Goal: Contribute content: Add original content to the website for others to see

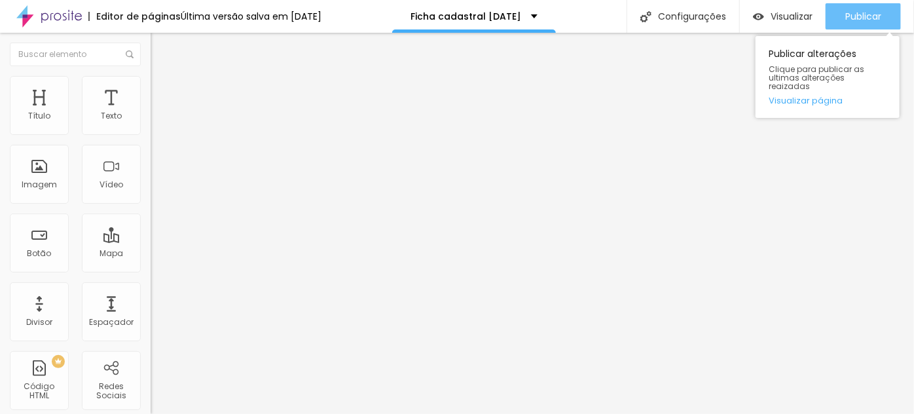
click at [882, 16] on button "Publicar" at bounding box center [862, 16] width 75 height 26
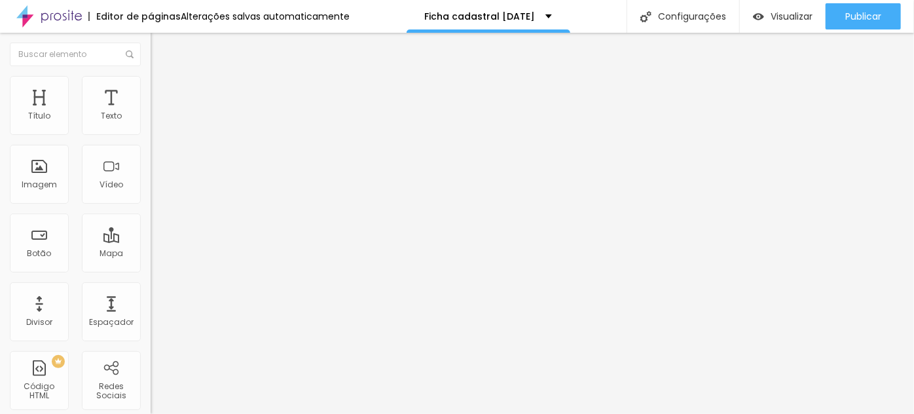
click at [160, 50] on img "button" at bounding box center [165, 48] width 10 height 10
click at [157, 189] on icon "button" at bounding box center [159, 185] width 5 height 5
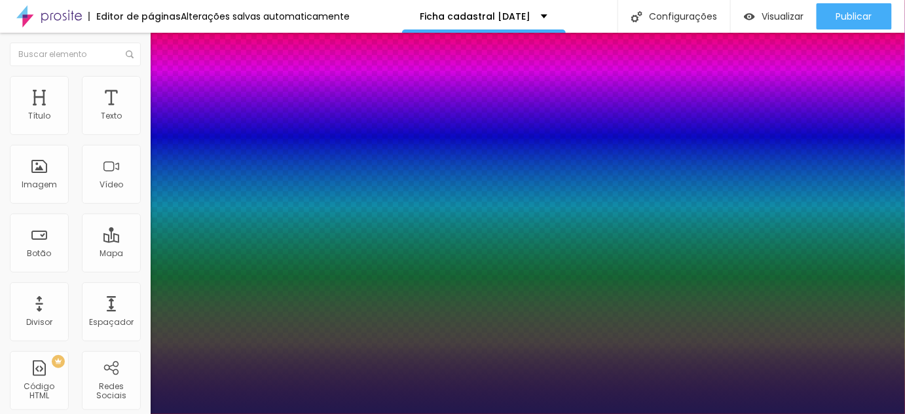
type input "1"
type input "18"
type input "1"
type input "20"
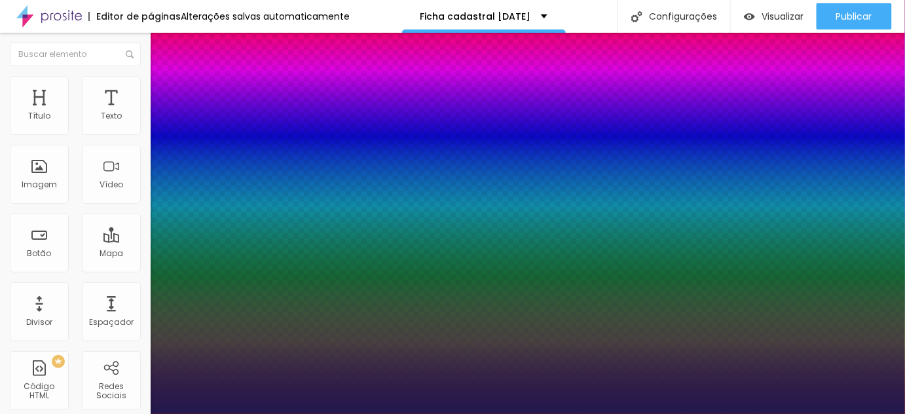
type input "20"
type input "1"
type input "21"
type input "1"
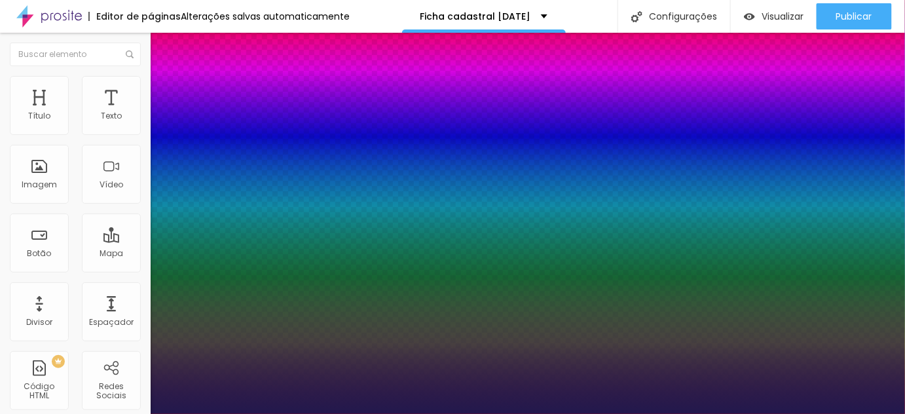
type input "23"
type input "1"
type input "24"
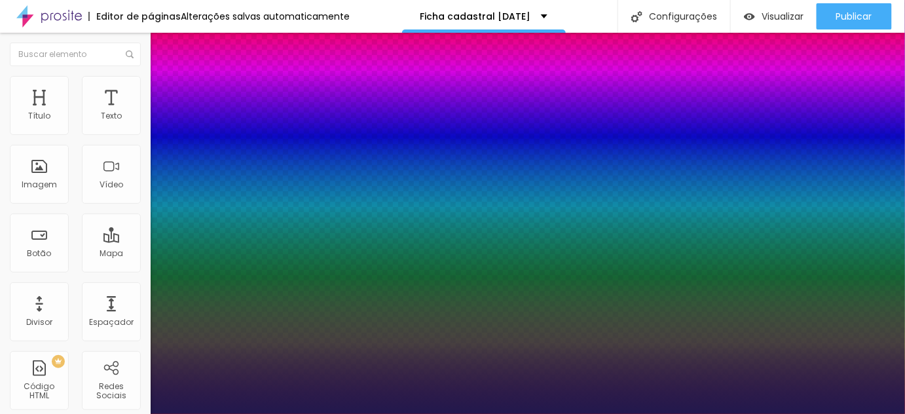
type input "1"
type input "28"
type input "1"
type input "31"
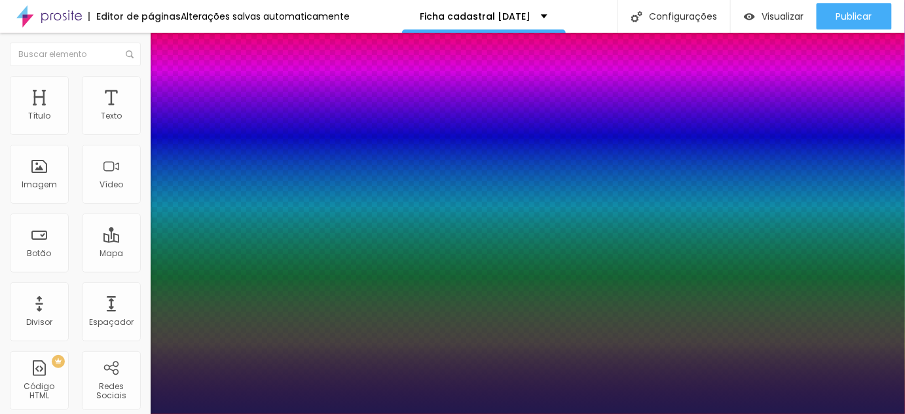
type input "31"
type input "1"
type input "33"
type input "1"
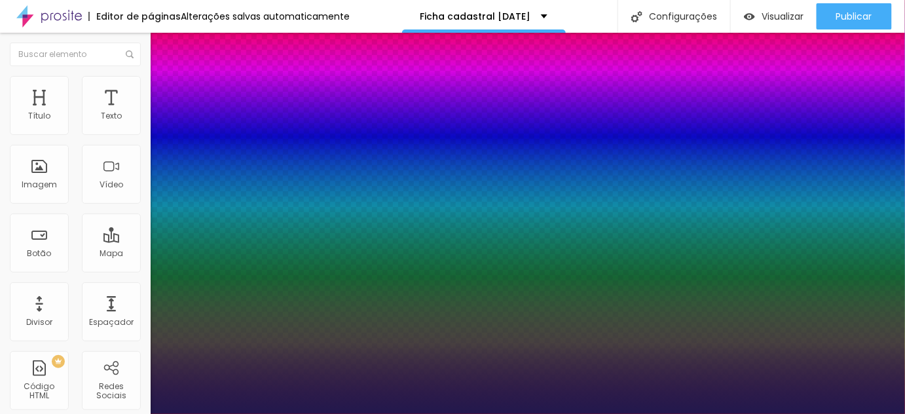
type input "34"
type input "1"
type input "35"
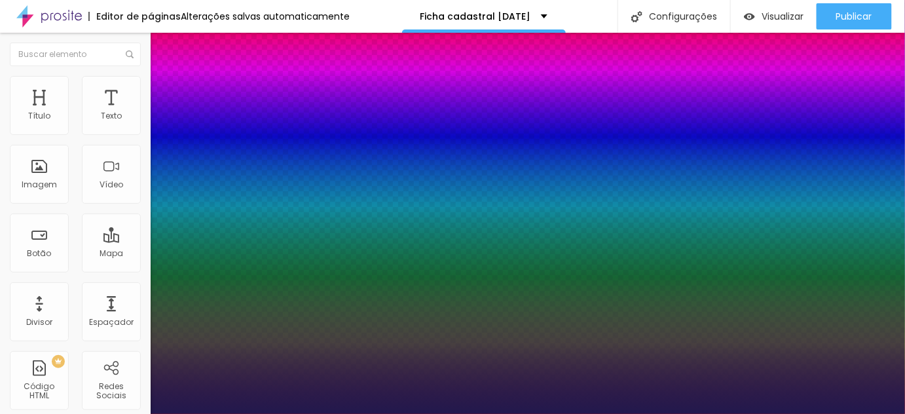
type input "1"
type input "36"
type input "1"
type input "37"
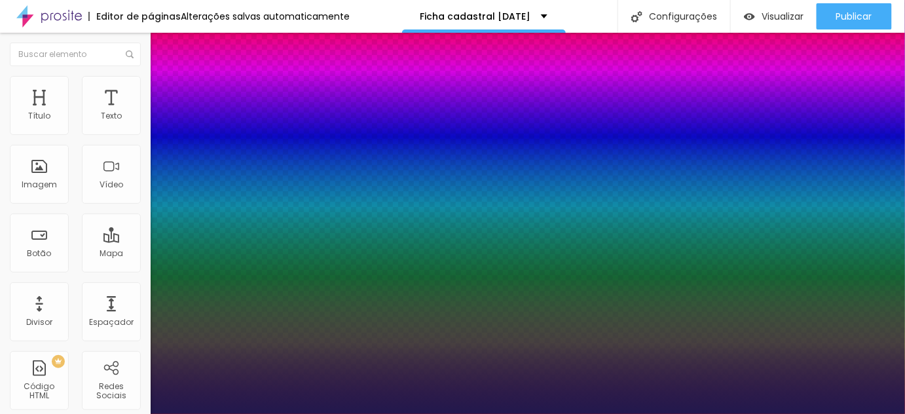
type input "37"
type input "1"
type input "38"
type input "1"
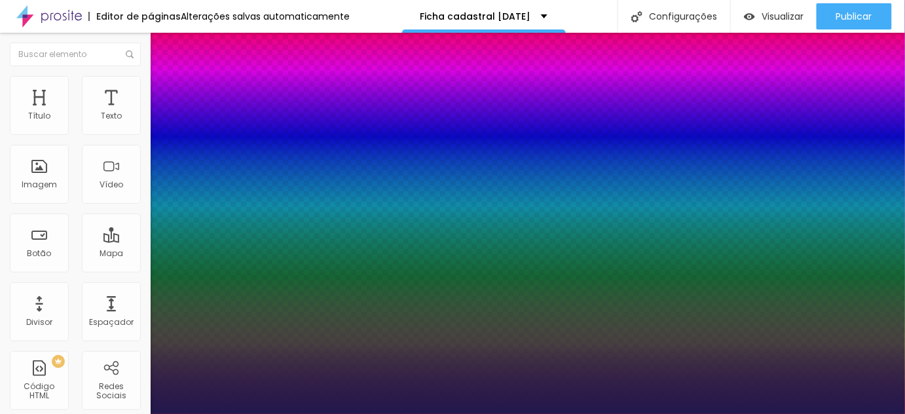
type input "40"
type input "1"
type input "43"
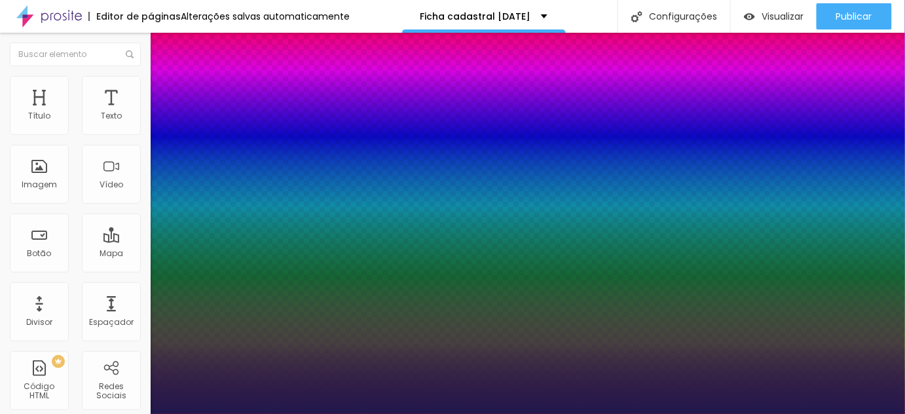
type input "1"
type input "45"
type input "1"
type input "46"
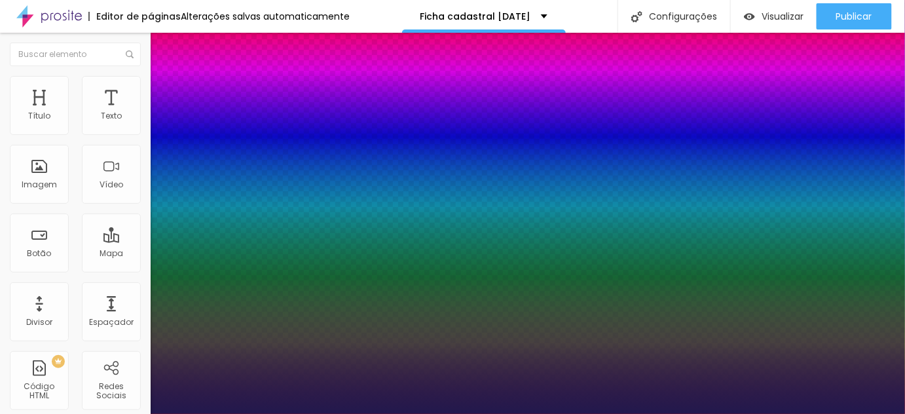
type input "46"
type input "1"
type input "47"
type input "1"
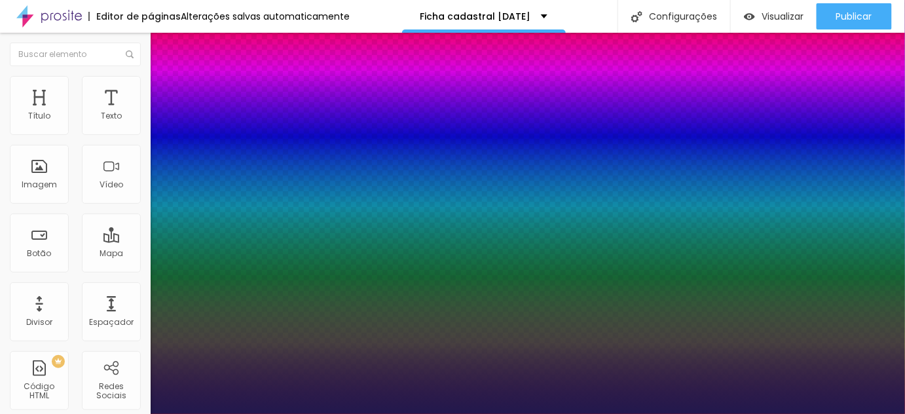
type input "48"
type input "1"
type input "49"
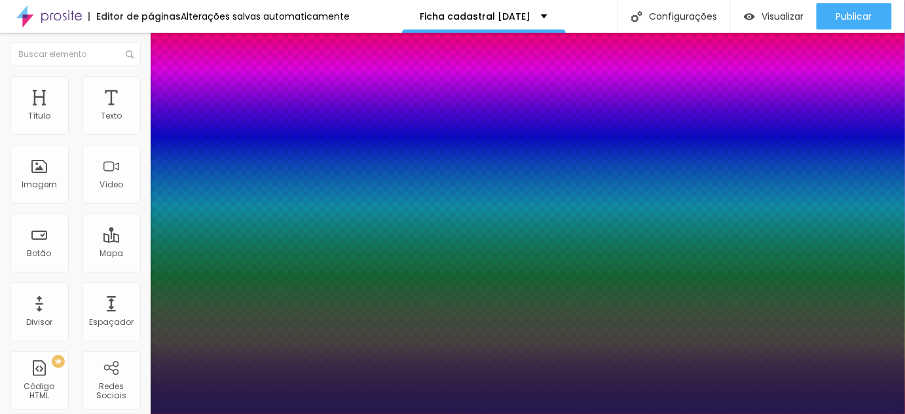
type input "1"
type input "50"
type input "1"
type input "51"
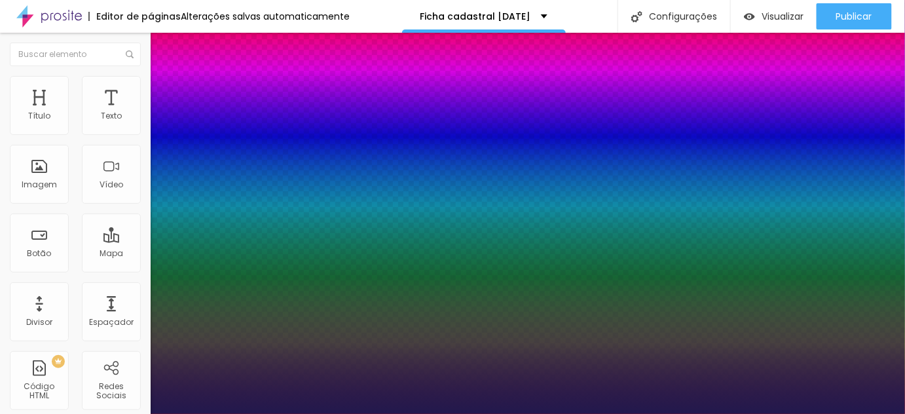
type input "51"
type input "1"
type input "52"
type input "1"
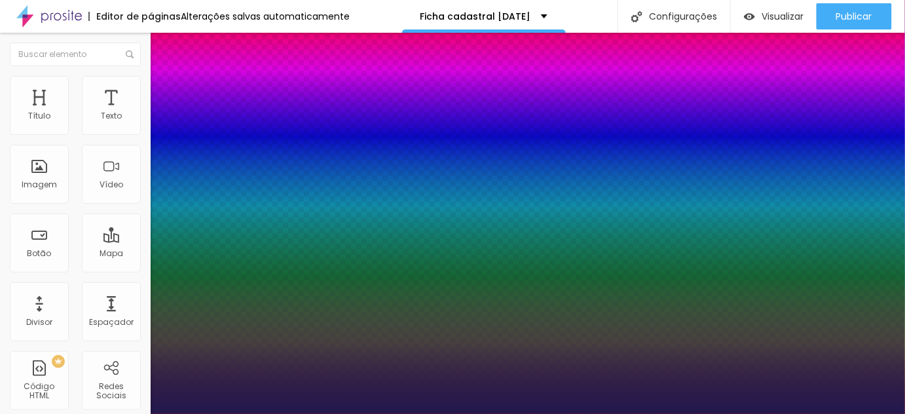
type input "54"
type input "1"
type input "56"
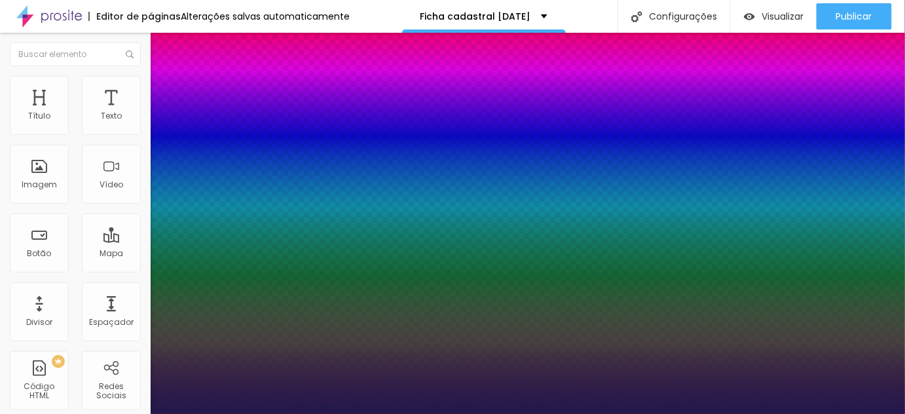
type input "1"
type input "58"
type input "1"
type input "63"
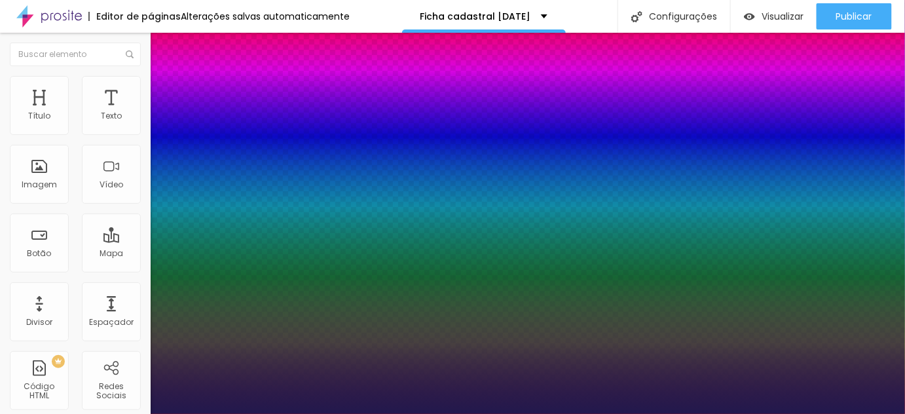
type input "63"
type input "1"
type input "62"
type input "1"
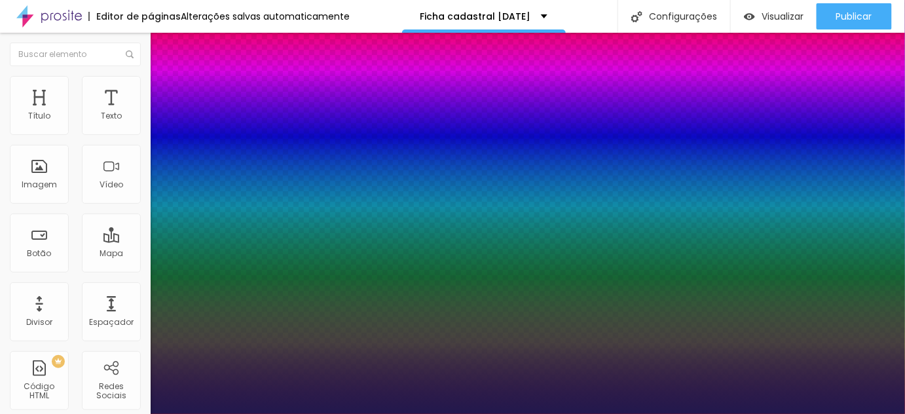
type input "60"
type input "1"
type input "59"
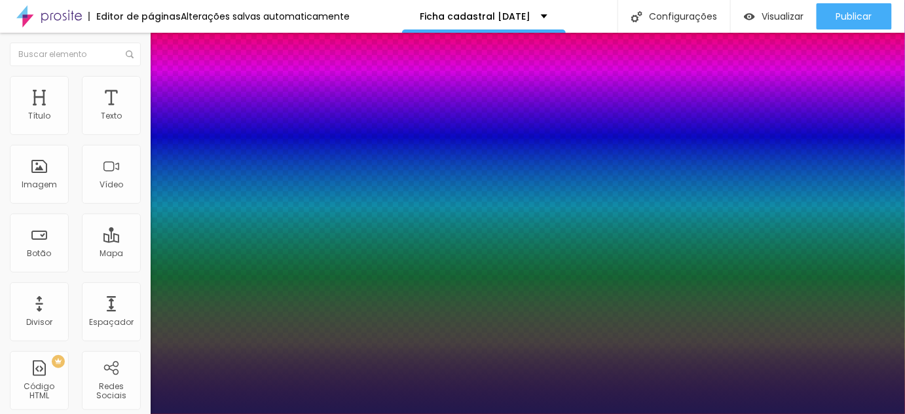
type input "1"
type input "58"
type input "1"
type input "57"
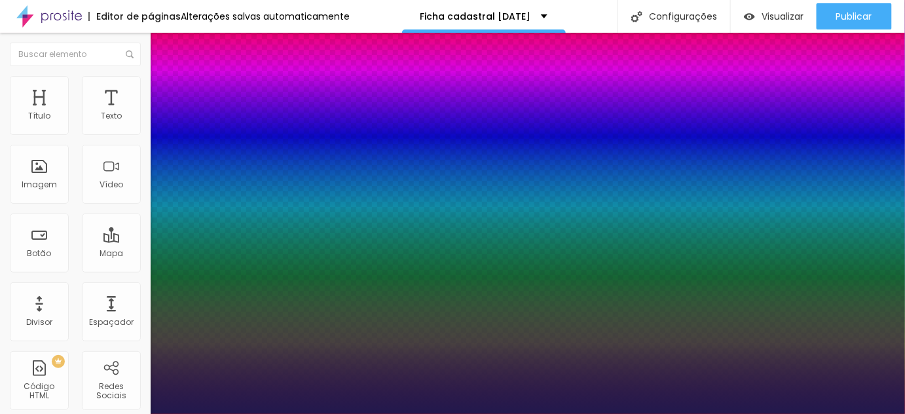
type input "57"
type input "1"
type input "56"
type input "1"
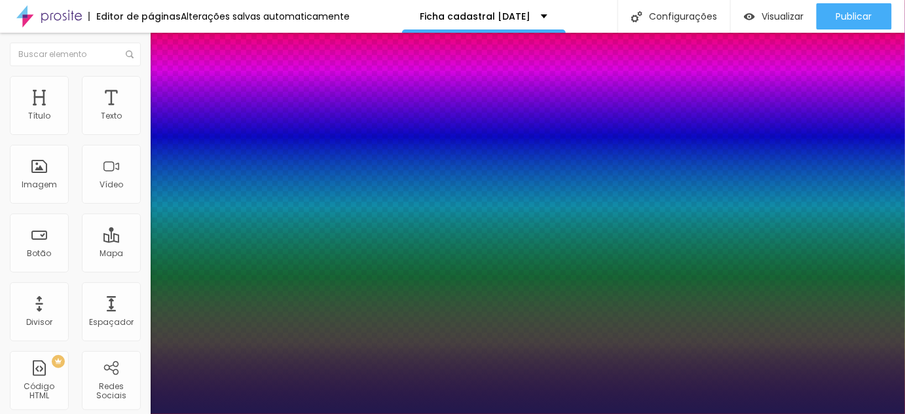
type input "54"
type input "1"
type input "53"
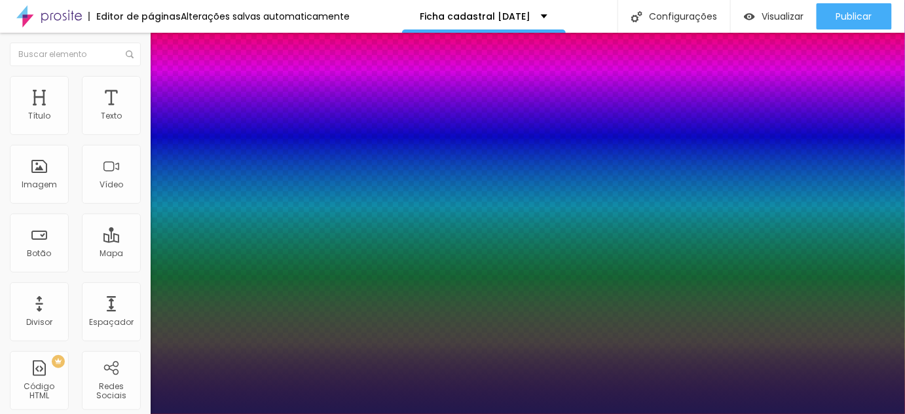
type input "1"
drag, startPoint x: 178, startPoint y: 368, endPoint x: 216, endPoint y: 363, distance: 38.3
type input "53"
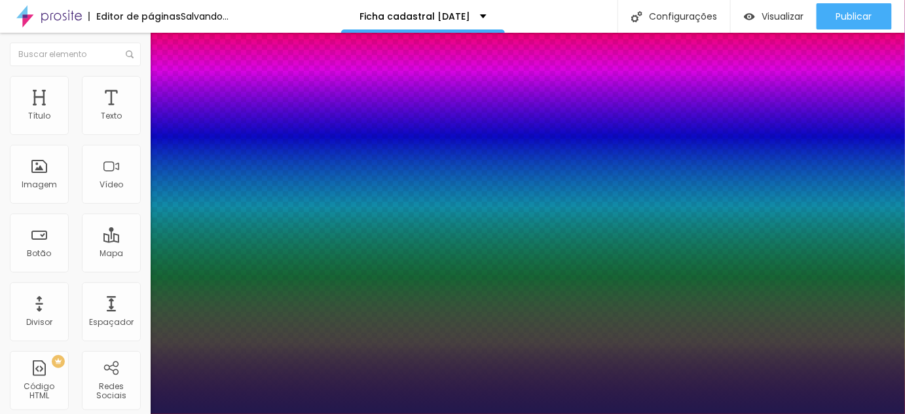
type input "1"
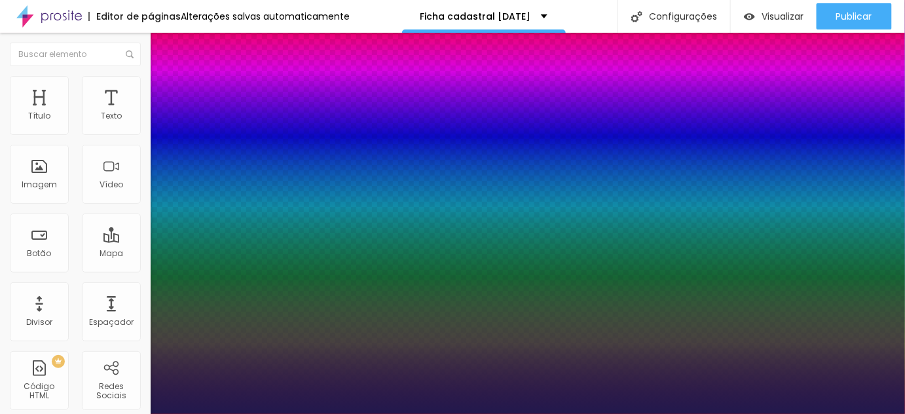
click at [519, 413] on div at bounding box center [452, 414] width 905 height 0
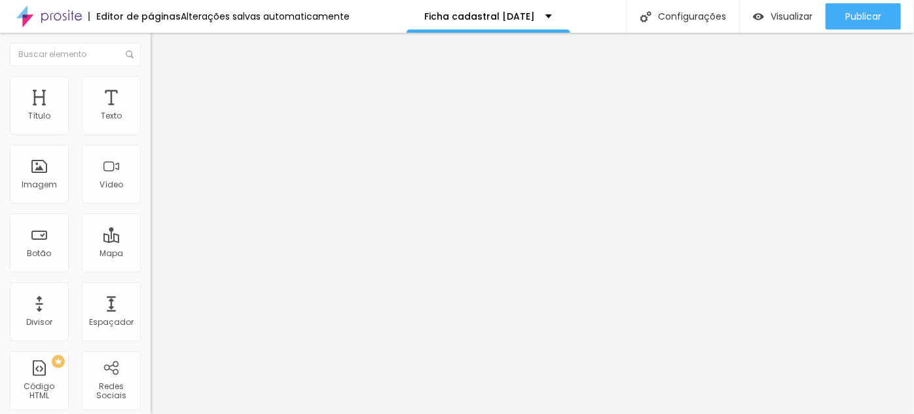
click at [151, 194] on button "button" at bounding box center [160, 187] width 18 height 14
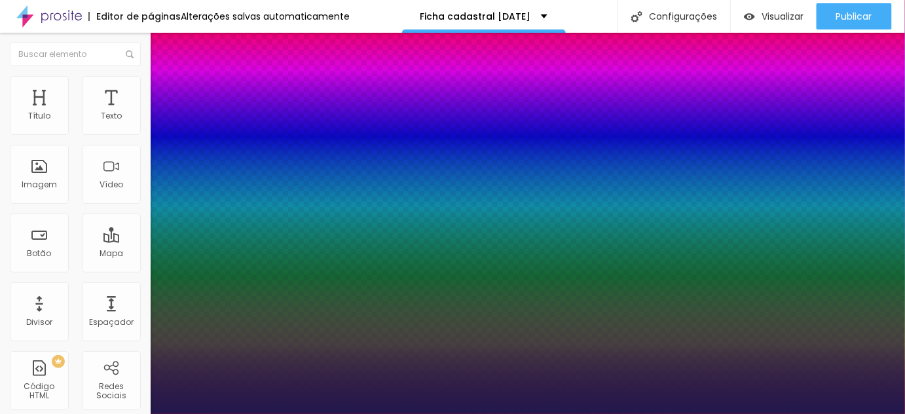
type input "1"
type input "52"
type input "1"
type input "51"
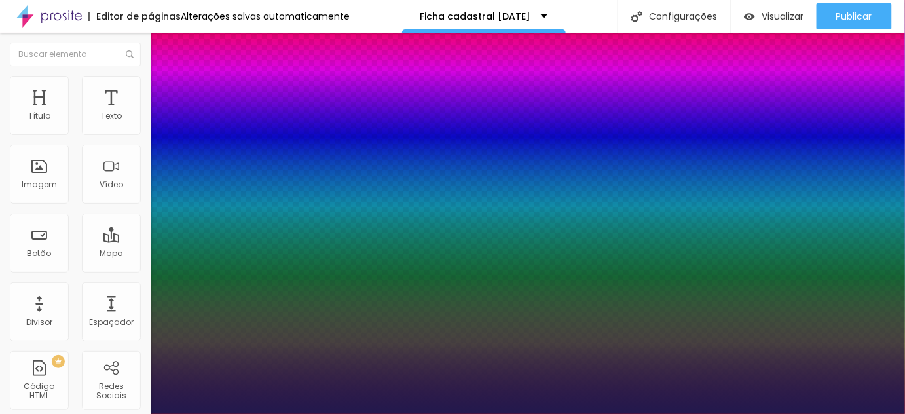
type input "51"
type input "1"
type input "50"
type input "1"
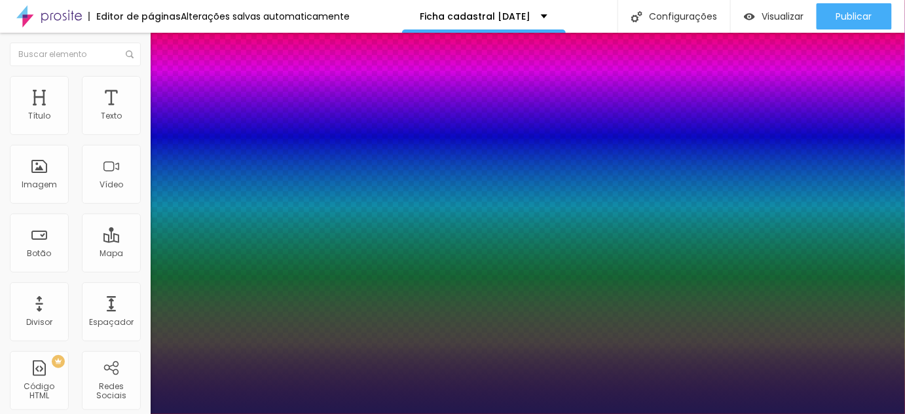
type input "49"
type input "1"
type input "48"
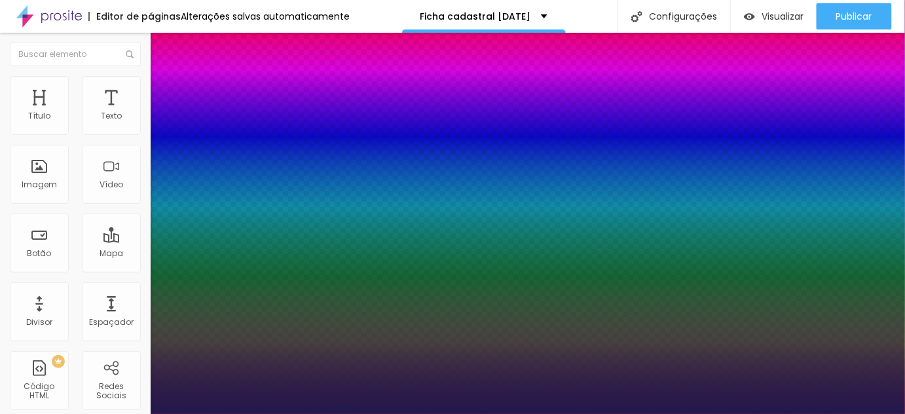
type input "1"
type input "47"
type input "1"
type input "46"
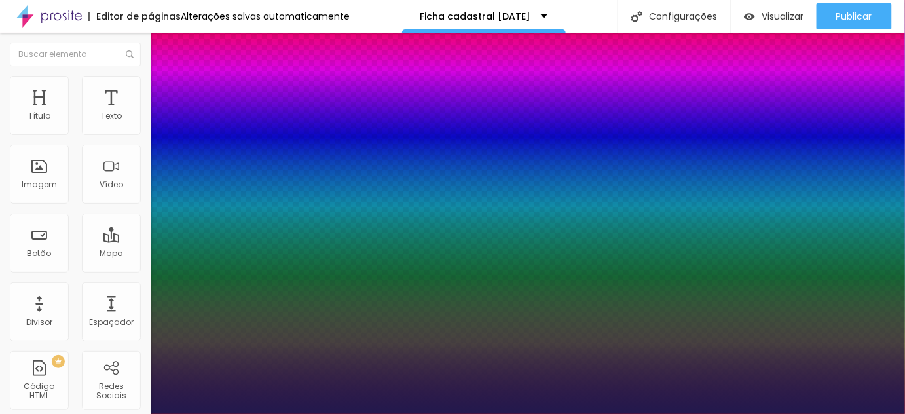
type input "46"
type input "1"
type input "45"
type input "1"
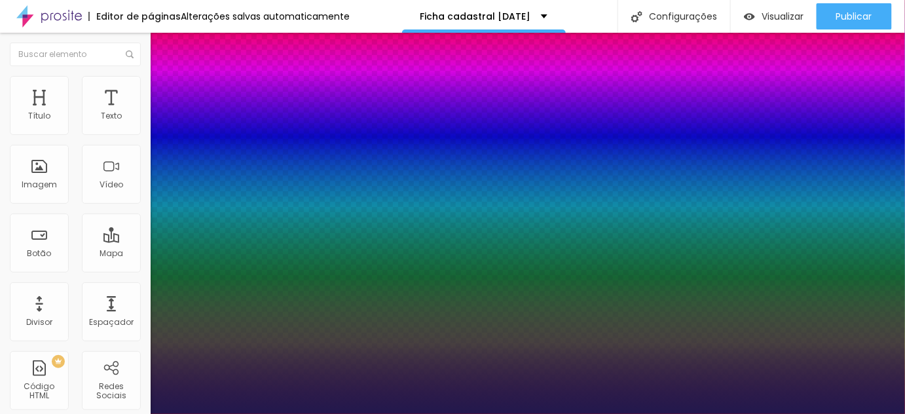
type input "44"
type input "1"
type input "43"
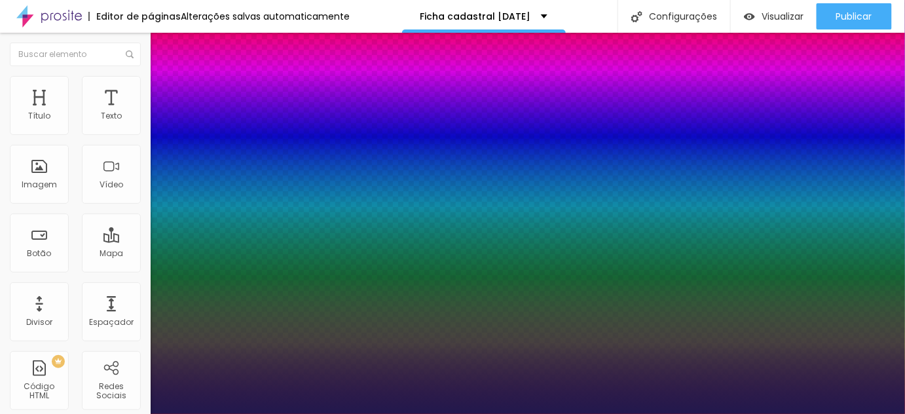
type input "1"
type input "42"
type input "1"
type input "41"
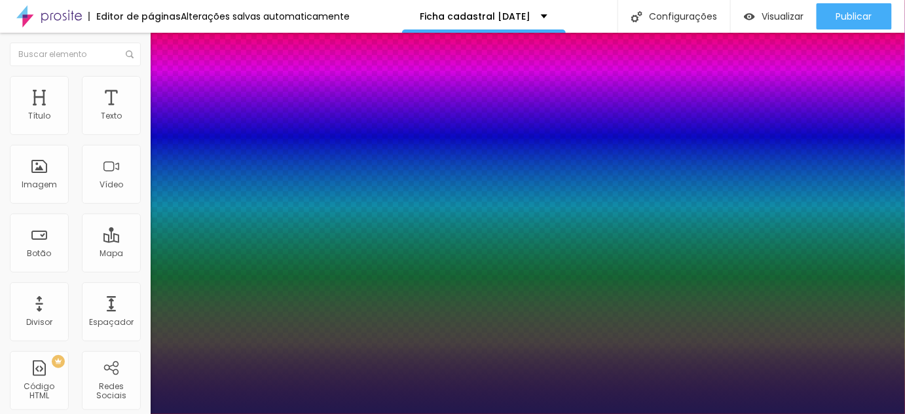
type input "41"
type input "1"
type input "40"
type input "1"
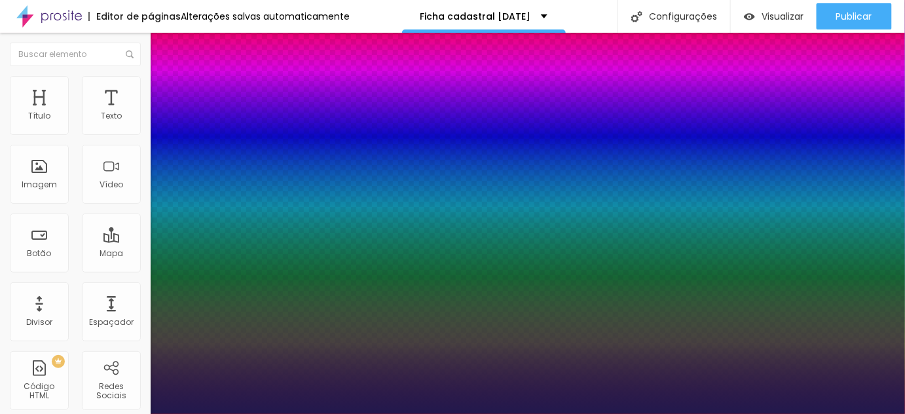
type input "39"
type input "1"
type input "38"
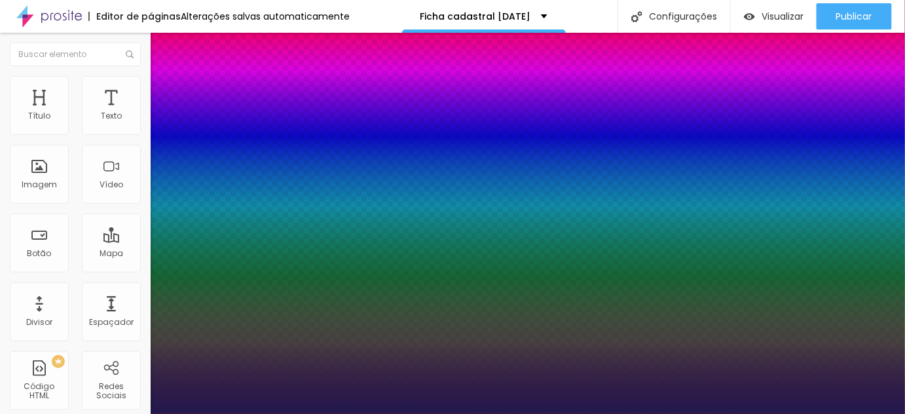
type input "1"
type input "37"
type input "1"
type input "36"
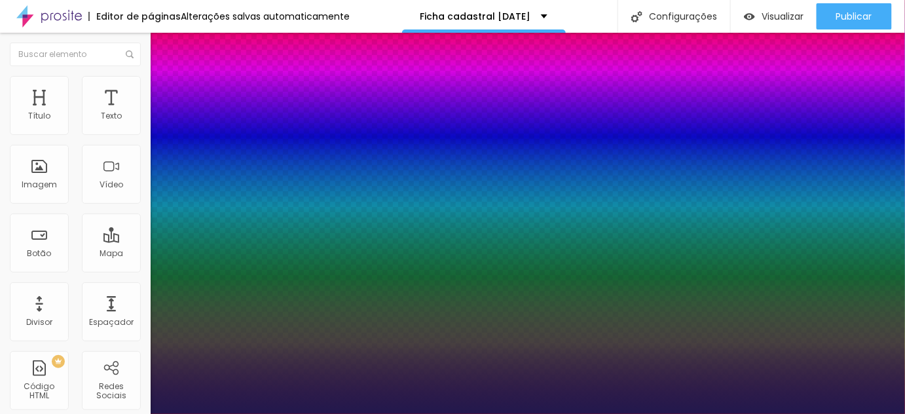
type input "36"
type input "1"
type input "33"
type input "1"
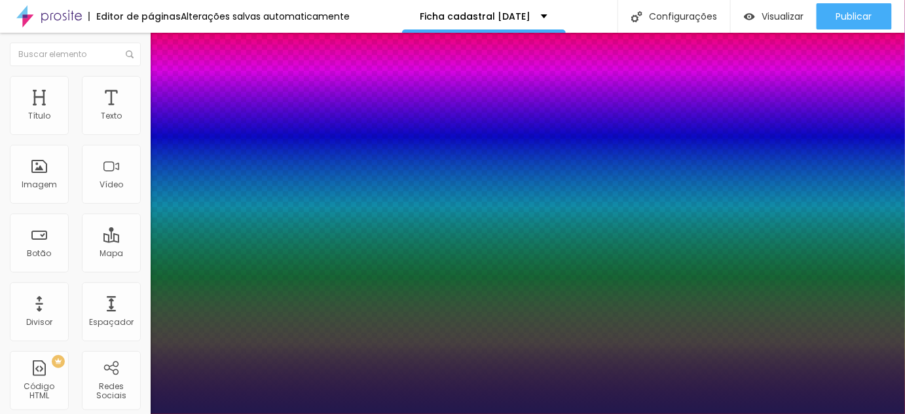
type input "34"
type input "1"
type input "35"
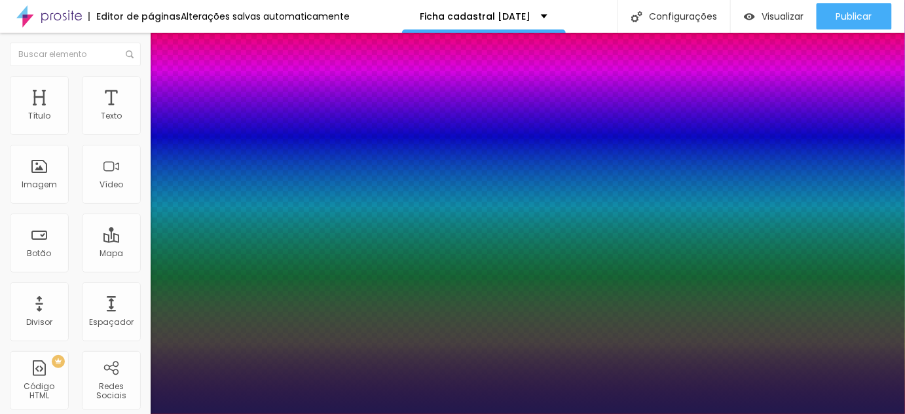
type input "1"
type input "36"
type input "1"
type input "37"
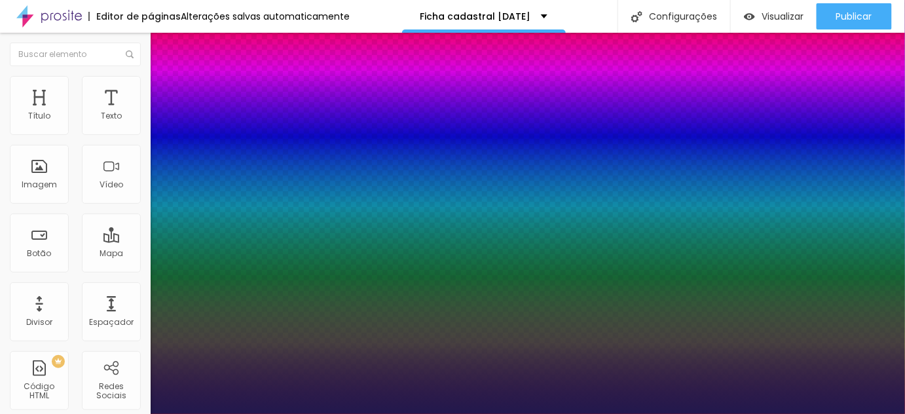
type input "37"
type input "1"
type input "36"
type input "1"
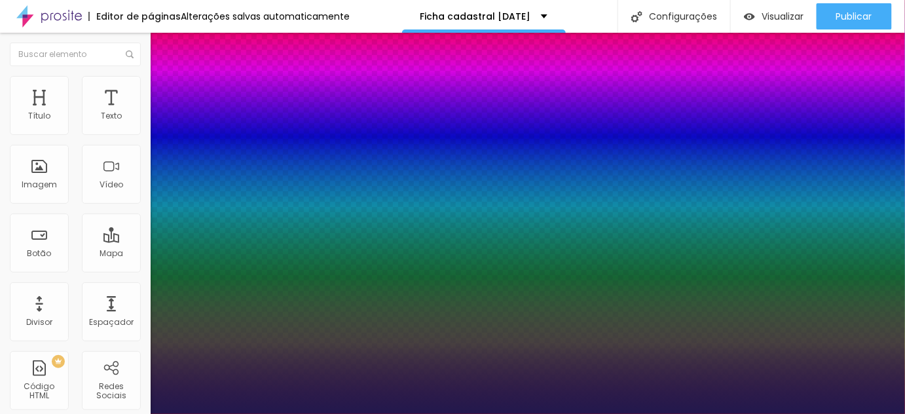
type input "35"
type input "1"
drag, startPoint x: 215, startPoint y: 368, endPoint x: 197, endPoint y: 368, distance: 18.3
type input "35"
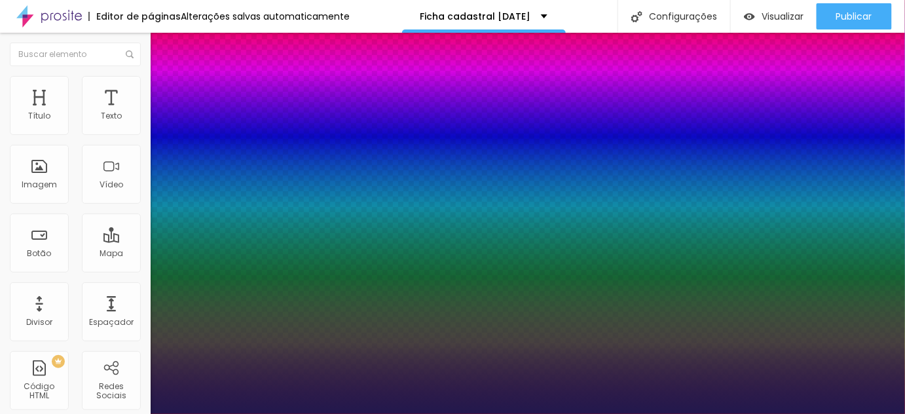
click at [616, 413] on div at bounding box center [452, 414] width 905 height 0
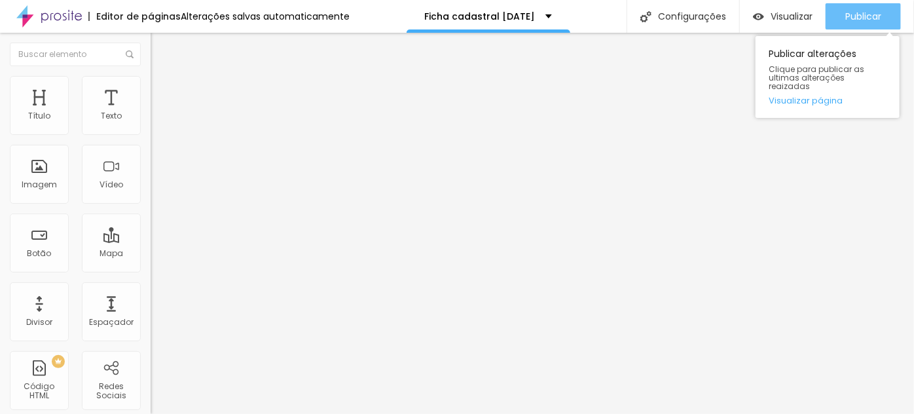
click at [875, 18] on span "Publicar" at bounding box center [863, 16] width 36 height 10
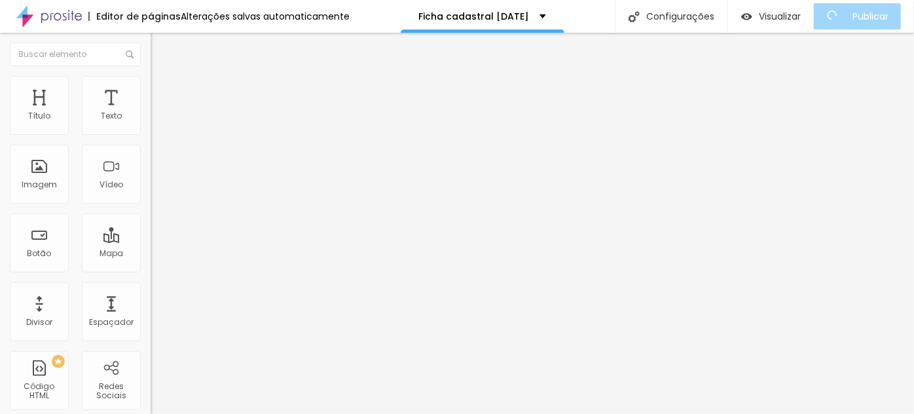
click at [151, 132] on div "Ensaio dia das mães" at bounding box center [226, 121] width 151 height 22
click at [151, 132] on img at bounding box center [155, 136] width 8 height 8
drag, startPoint x: 357, startPoint y: 99, endPoint x: 287, endPoint y: 92, distance: 70.4
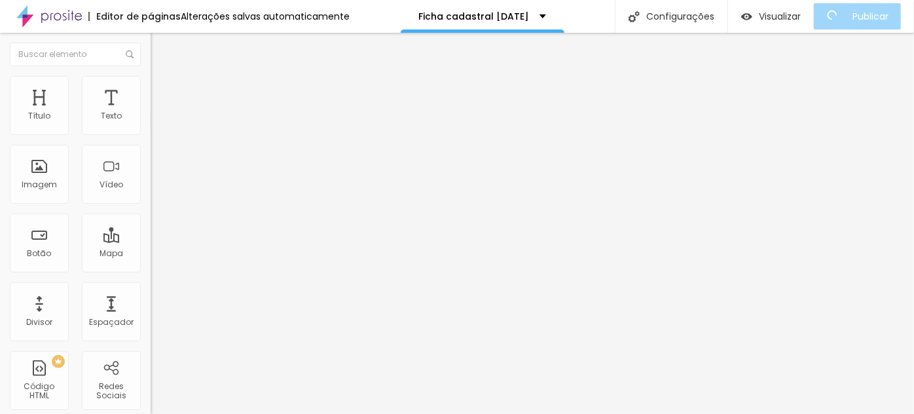
type input "Ensaio Natal 2025"
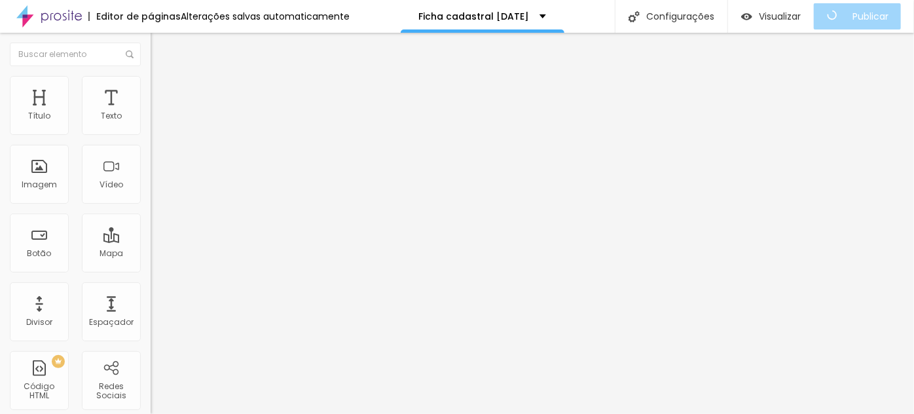
scroll to position [0, 19]
type input "Parcelamento no cartão via link de pagamento (com repasse de taxas vigentes da …"
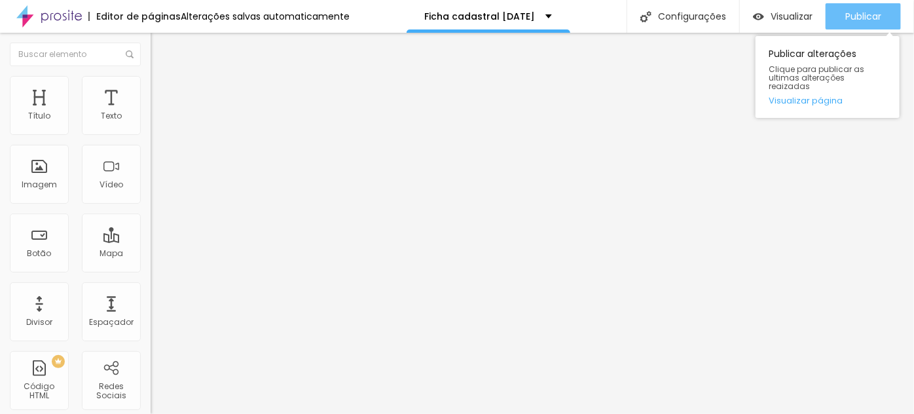
click at [853, 20] on span "Publicar" at bounding box center [863, 16] width 36 height 10
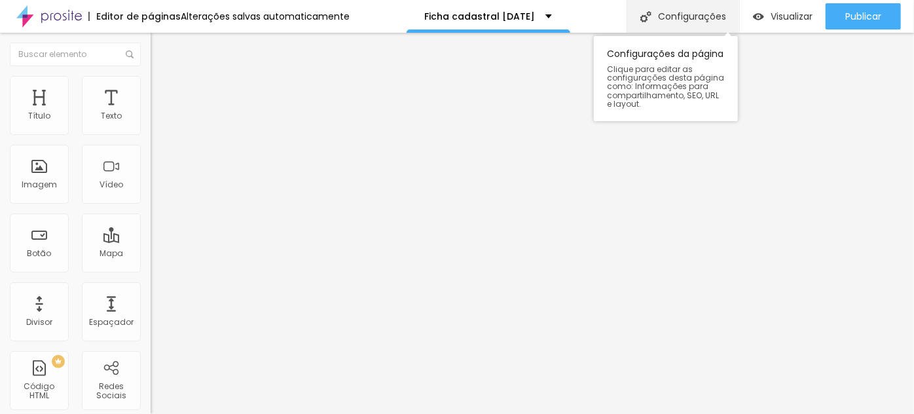
click at [695, 21] on div "Configurações" at bounding box center [682, 16] width 113 height 33
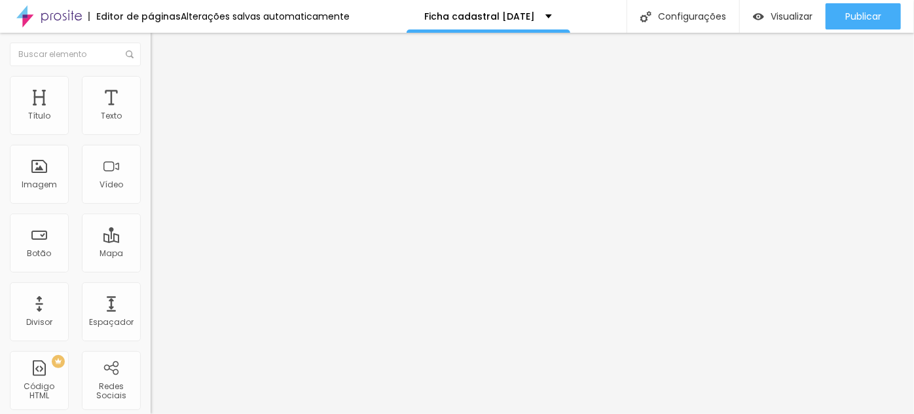
drag, startPoint x: 367, startPoint y: 189, endPoint x: 341, endPoint y: 189, distance: 25.5
type input "/natalvip2025a"
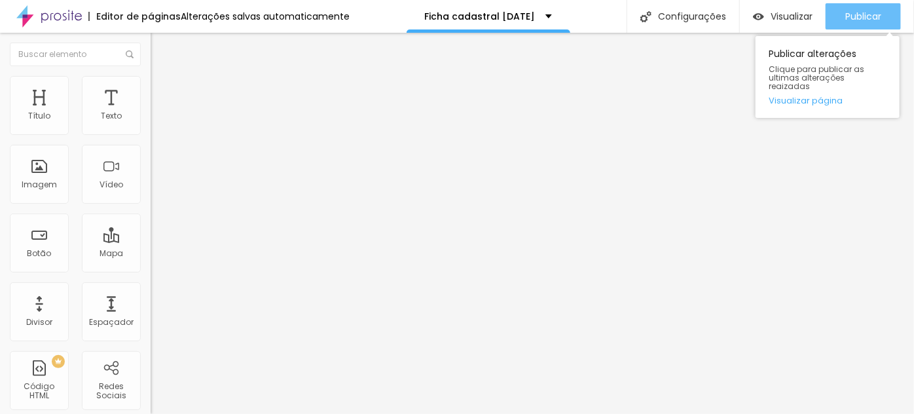
click at [865, 11] on span "Publicar" at bounding box center [863, 16] width 36 height 10
